Goal: Task Accomplishment & Management: Manage account settings

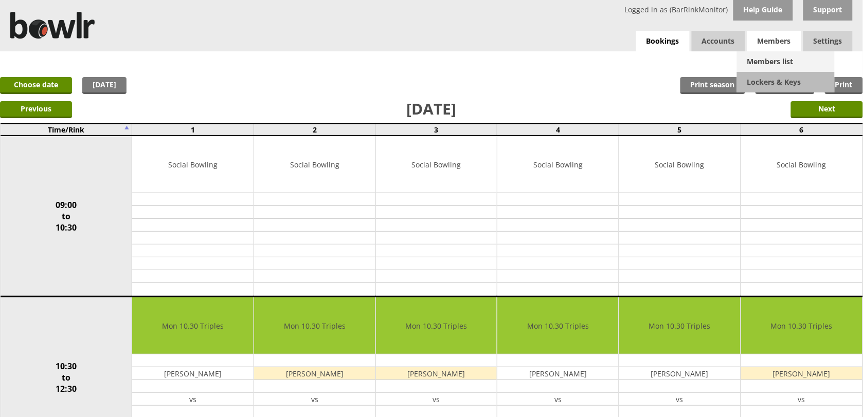
click at [778, 64] on link "Members list" at bounding box center [786, 61] width 98 height 21
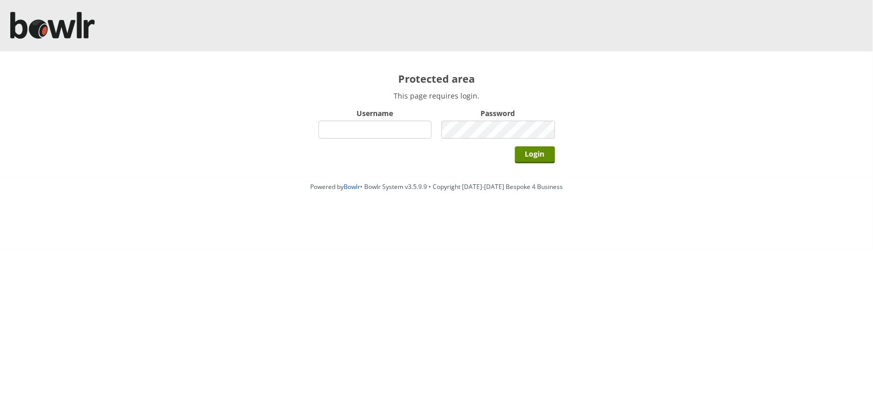
click at [355, 127] on input "Username" at bounding box center [375, 130] width 114 height 18
type input "BarRinkMonitor"
click at [515, 147] on input "Login" at bounding box center [535, 155] width 40 height 17
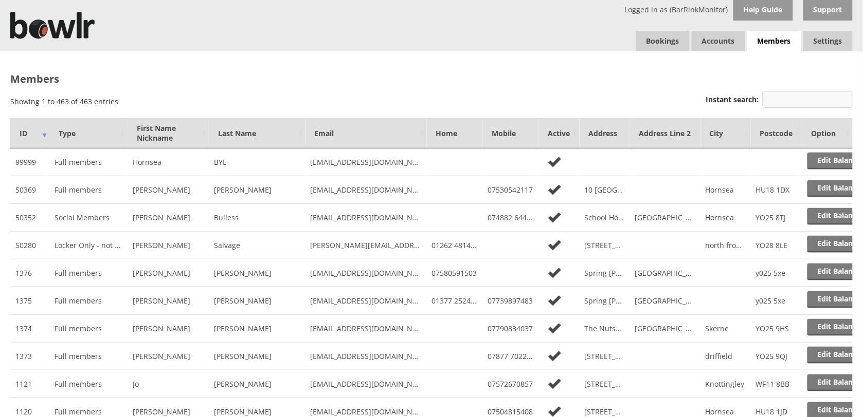
click at [777, 101] on input "Instant search:" at bounding box center [807, 99] width 90 height 17
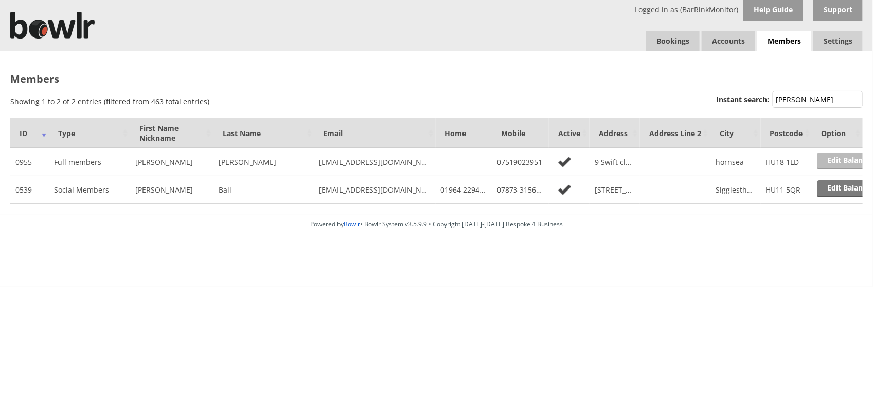
type input "beryl"
click at [842, 162] on link "Edit Balance" at bounding box center [849, 161] width 64 height 17
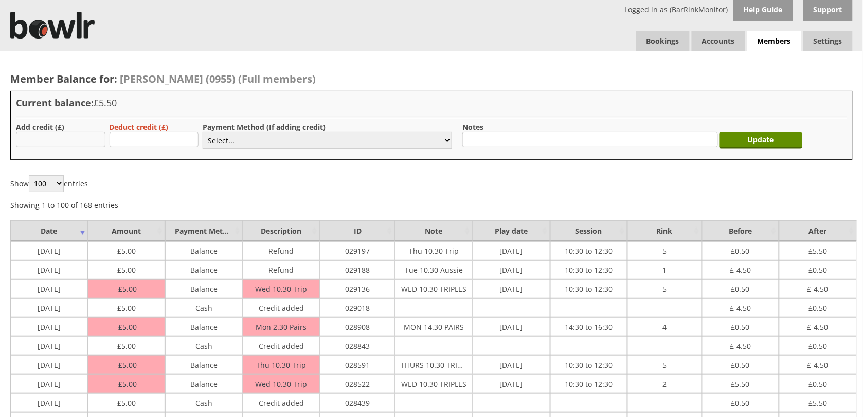
click at [94, 135] on input "text" at bounding box center [60, 139] width 89 height 15
type input "5.00"
click at [354, 140] on select "Select... Cash Card Cheque Bank Transfer Other Member Card Gift Voucher Balance" at bounding box center [327, 140] width 249 height 17
select select "1"
click at [203, 132] on select "Select... Cash Card Cheque Bank Transfer Other Member Card Gift Voucher Balance" at bounding box center [327, 140] width 249 height 17
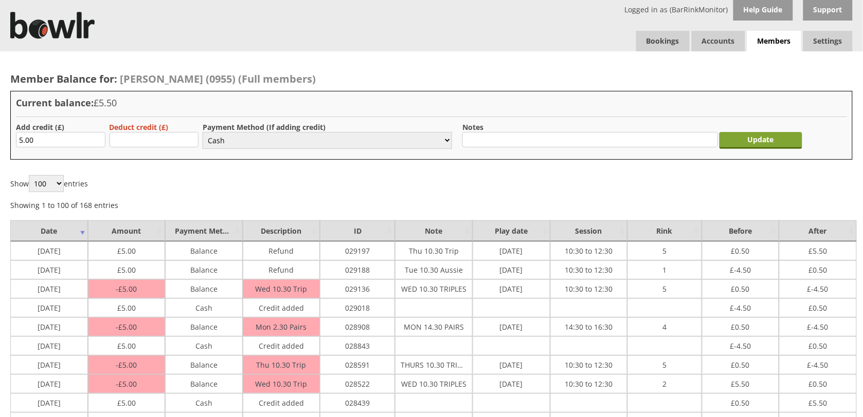
click at [741, 139] on input "Update" at bounding box center [760, 140] width 83 height 17
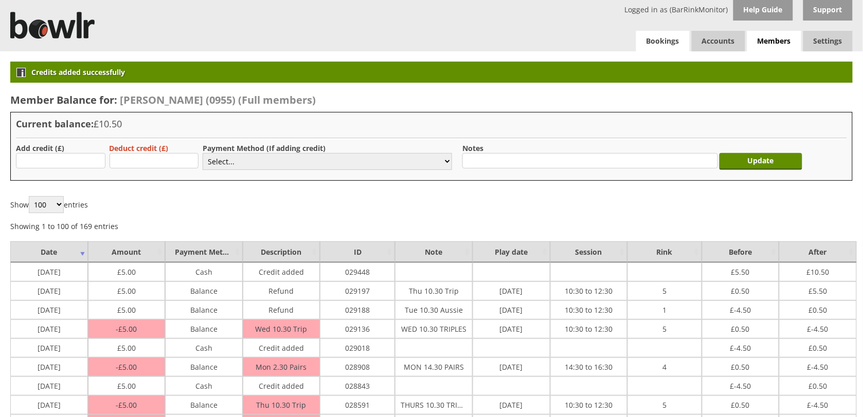
click at [667, 46] on link "Bookings" at bounding box center [662, 41] width 53 height 21
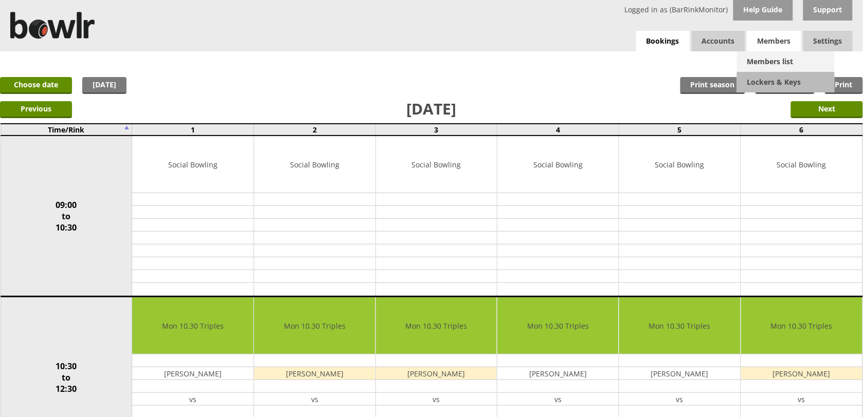
click at [764, 63] on link "Members list" at bounding box center [786, 61] width 98 height 21
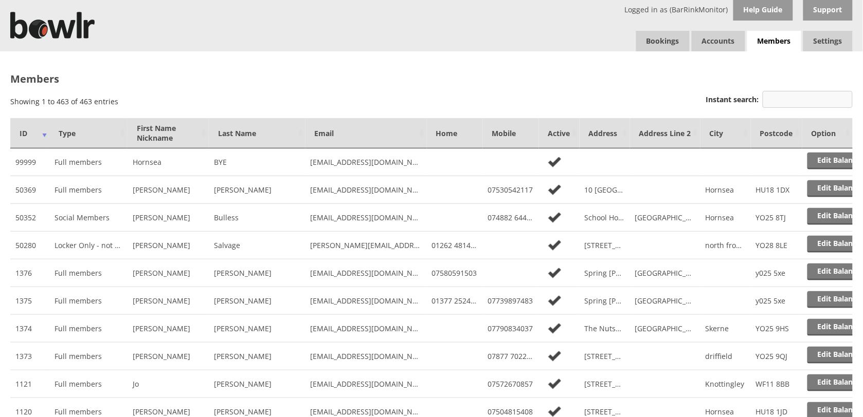
click at [794, 101] on input "Instant search:" at bounding box center [807, 99] width 90 height 17
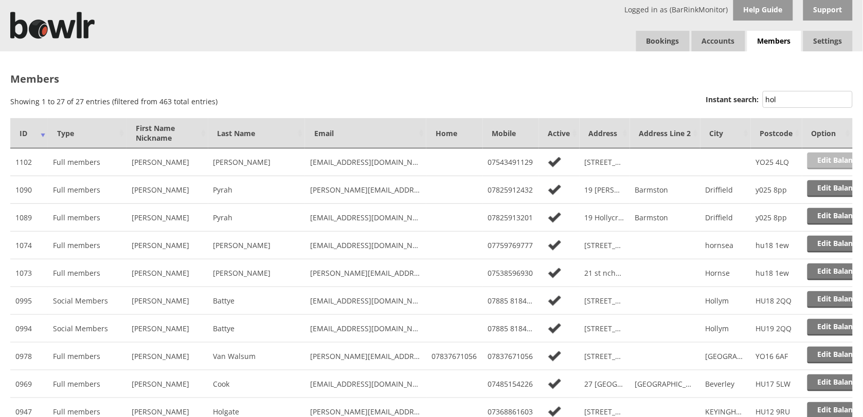
type input "hol"
click at [842, 163] on link "Edit Balance" at bounding box center [839, 161] width 64 height 17
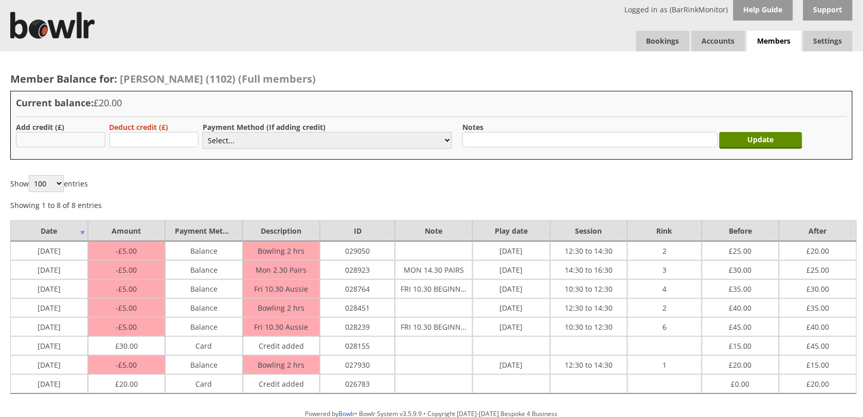
click at [65, 137] on input "text" at bounding box center [60, 139] width 89 height 15
type input "20.00"
click at [282, 140] on select "Select... Cash Card Cheque Bank Transfer Other Member Card Gift Voucher Balance" at bounding box center [327, 140] width 249 height 17
select select "1"
click at [203, 132] on select "Select... Cash Card Cheque Bank Transfer Other Member Card Gift Voucher Balance" at bounding box center [327, 140] width 249 height 17
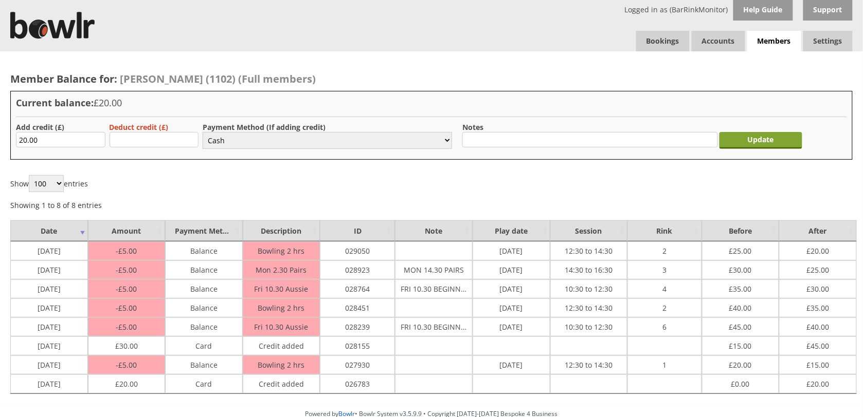
click at [745, 141] on input "Update" at bounding box center [760, 140] width 83 height 17
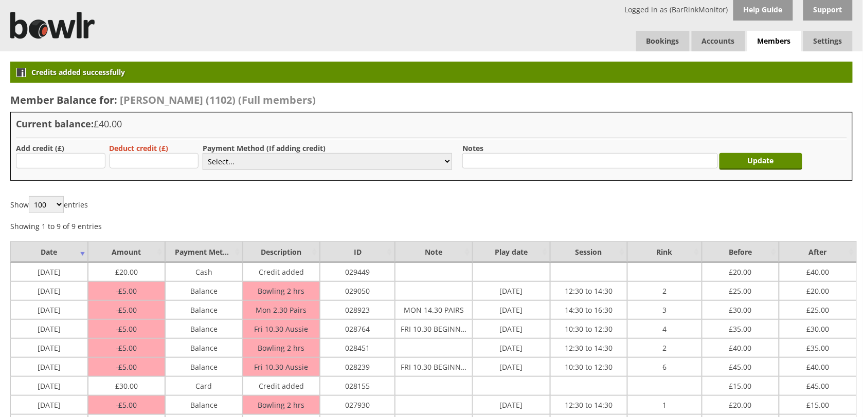
drag, startPoint x: 645, startPoint y: 68, endPoint x: 650, endPoint y: 56, distance: 13.8
click at [645, 68] on div "Credits added successfully" at bounding box center [431, 72] width 842 height 21
click at [657, 45] on link "Bookings" at bounding box center [662, 41] width 53 height 21
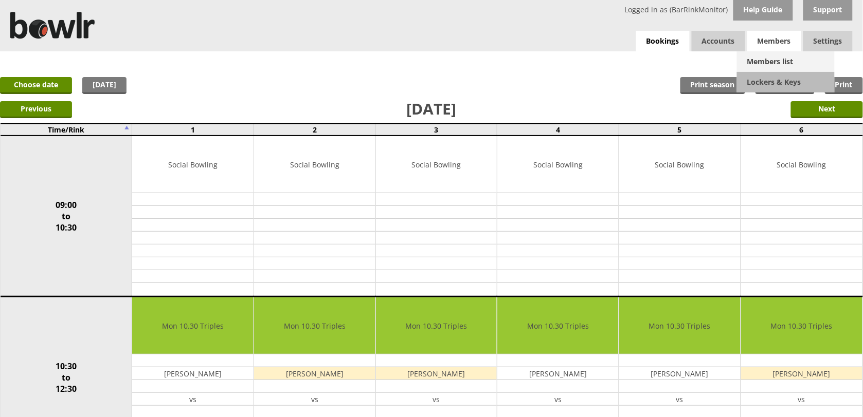
click at [765, 59] on link "Members list" at bounding box center [786, 61] width 98 height 21
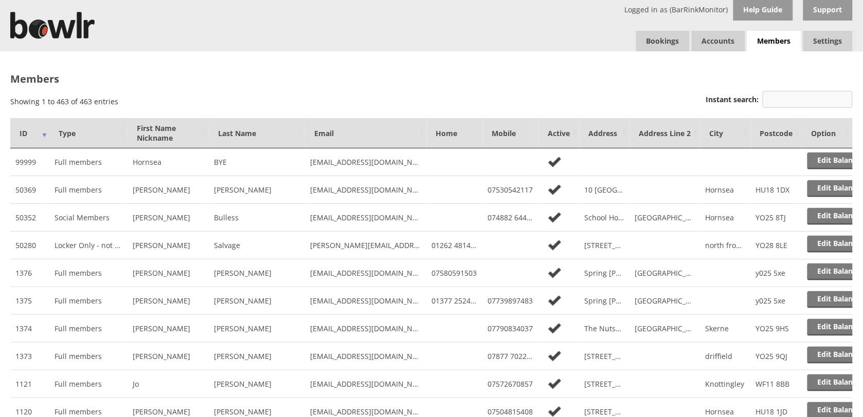
click at [820, 95] on input "Instant search:" at bounding box center [807, 99] width 90 height 17
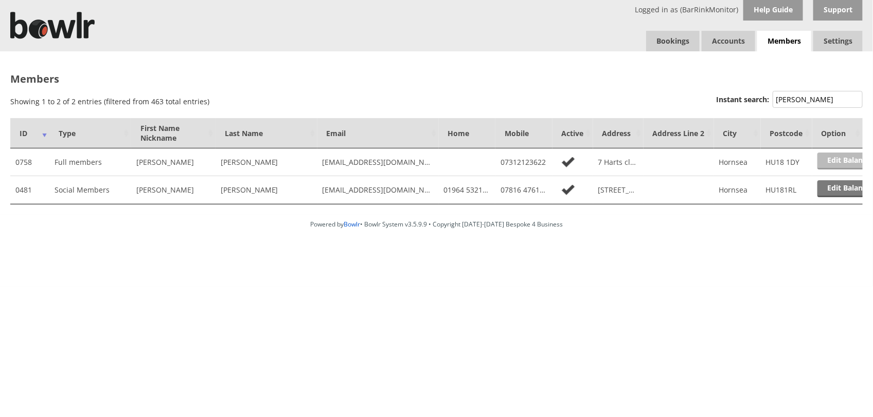
type input "kemp"
click at [844, 165] on link "Edit Balance" at bounding box center [849, 161] width 64 height 17
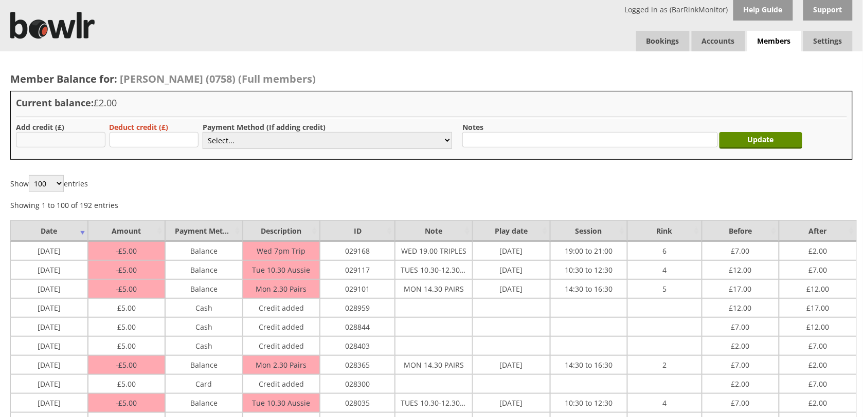
click at [85, 142] on input "text" at bounding box center [60, 139] width 89 height 15
type input "5.00"
click at [234, 135] on select "Select... Cash Card Cheque Bank Transfer Other Member Card Gift Voucher Balance" at bounding box center [327, 140] width 249 height 17
select select "1"
click at [203, 132] on select "Select... Cash Card Cheque Bank Transfer Other Member Card Gift Voucher Balance" at bounding box center [327, 140] width 249 height 17
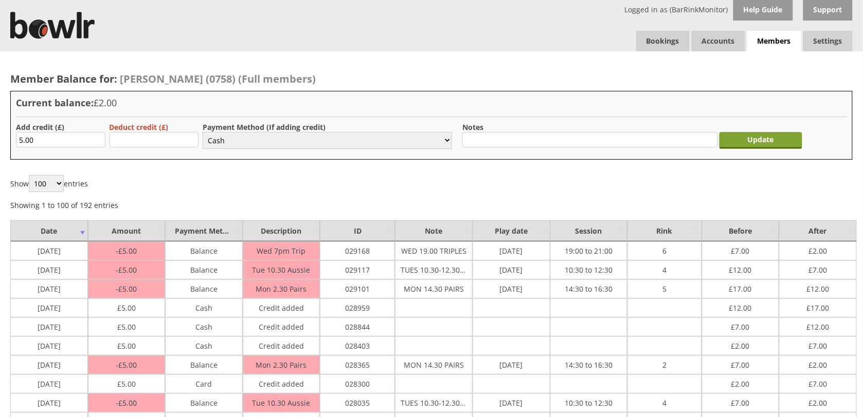
click at [749, 142] on input "Update" at bounding box center [760, 140] width 83 height 17
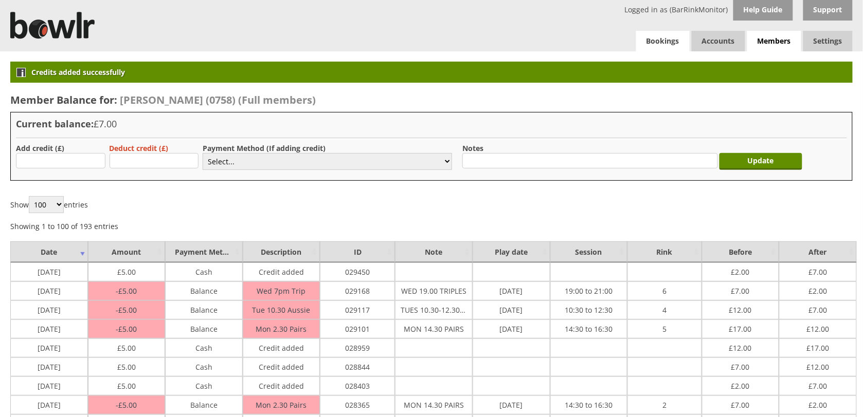
click at [674, 42] on link "Bookings" at bounding box center [662, 41] width 53 height 21
